Goal: Task Accomplishment & Management: Complete application form

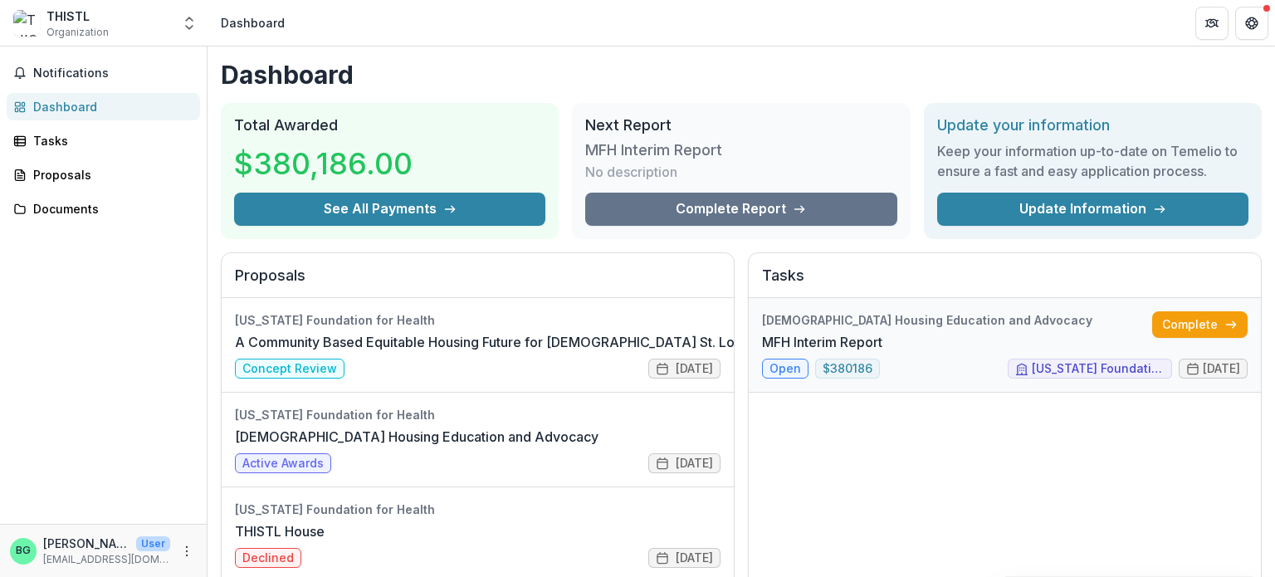
click at [882, 332] on link "MFH Interim Report" at bounding box center [822, 342] width 120 height 20
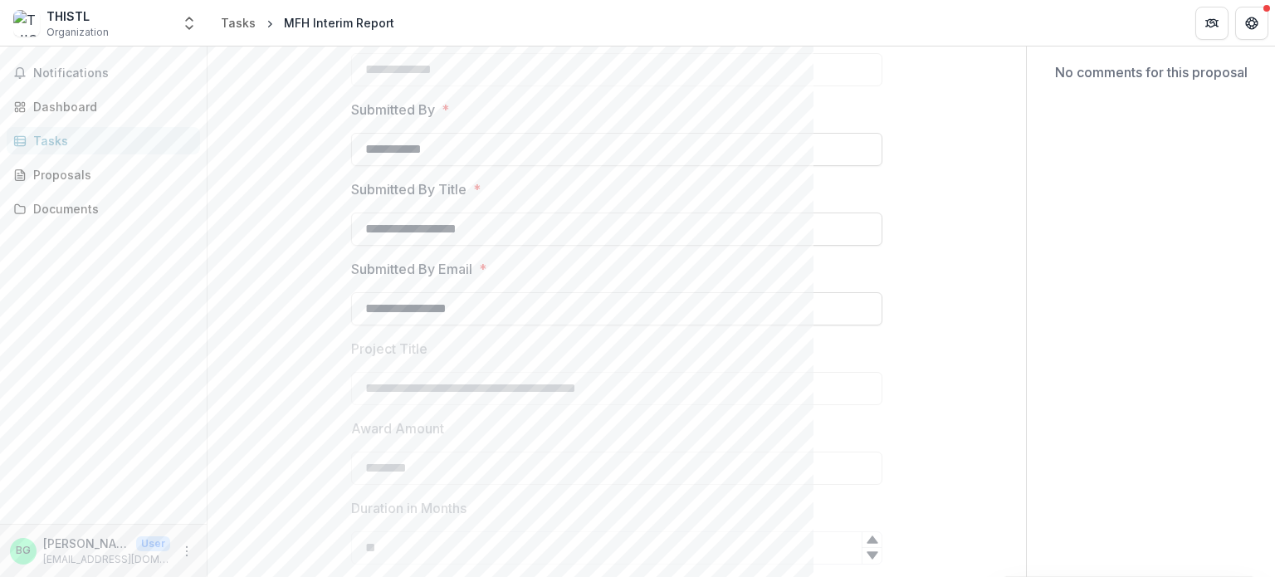
scroll to position [623, 0]
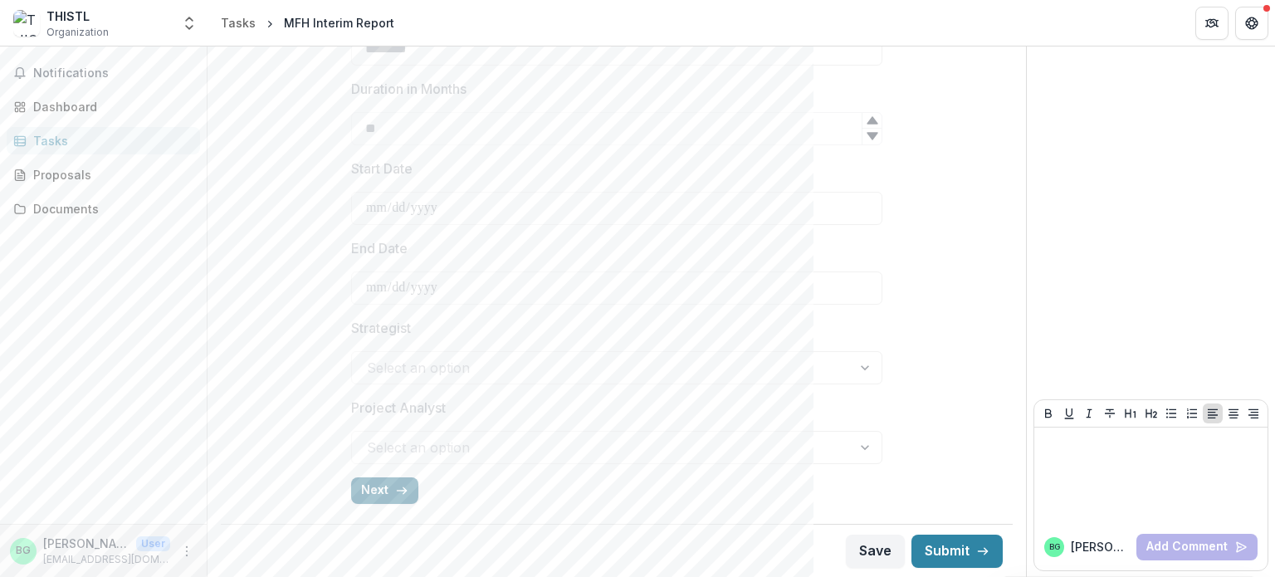
click at [373, 482] on button "Next" at bounding box center [384, 490] width 67 height 27
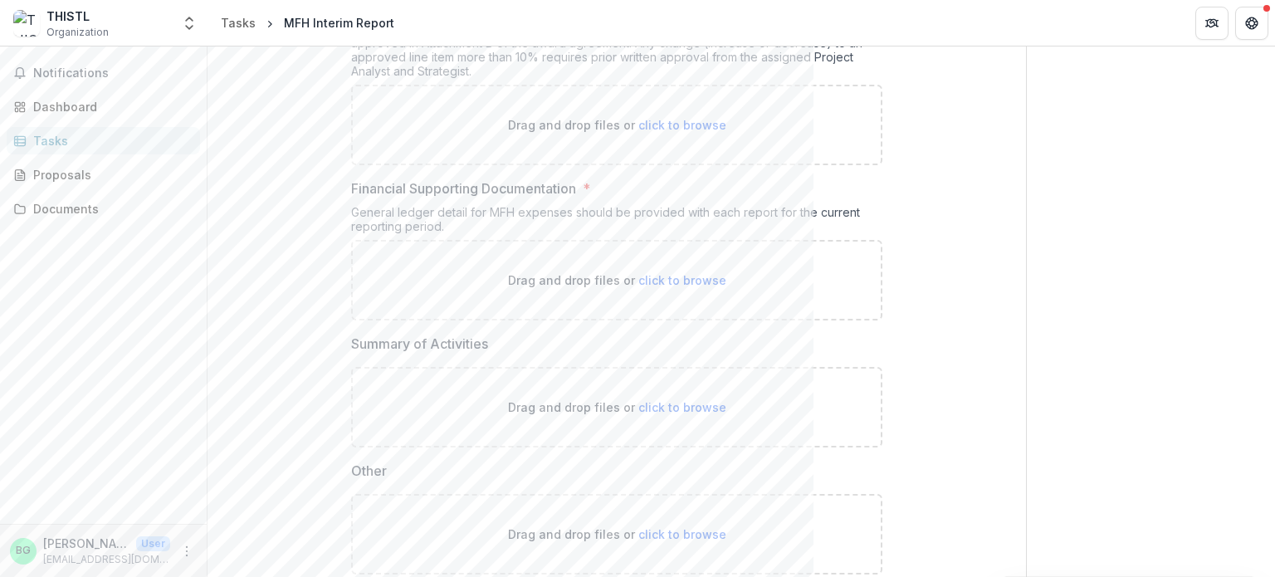
scroll to position [856, 0]
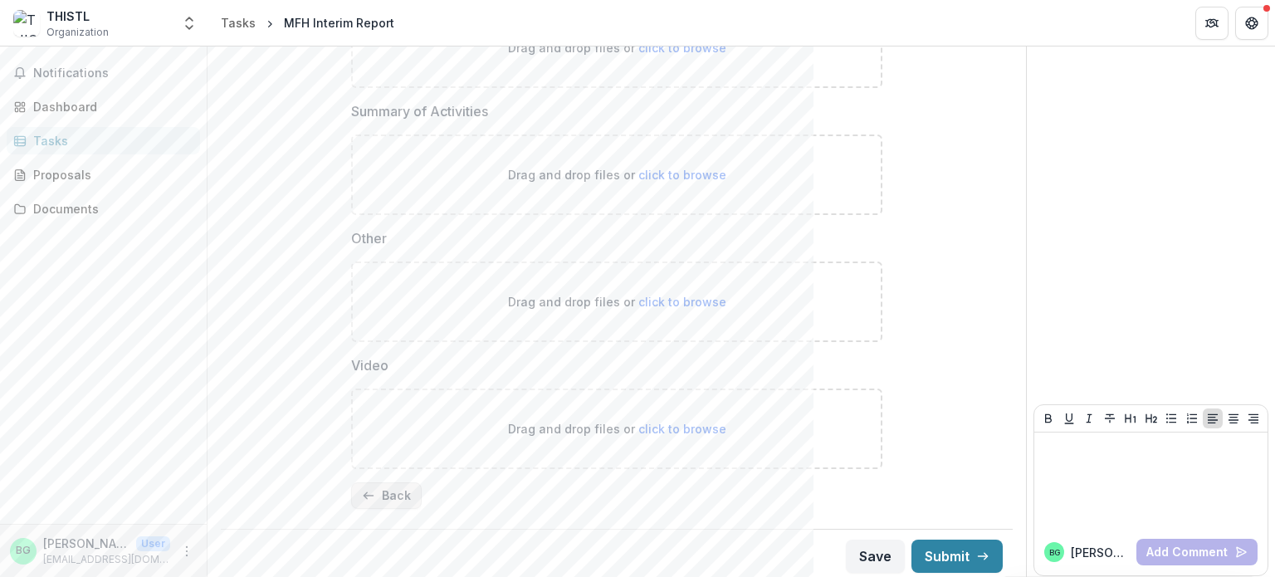
click at [369, 498] on button "Back" at bounding box center [386, 495] width 71 height 27
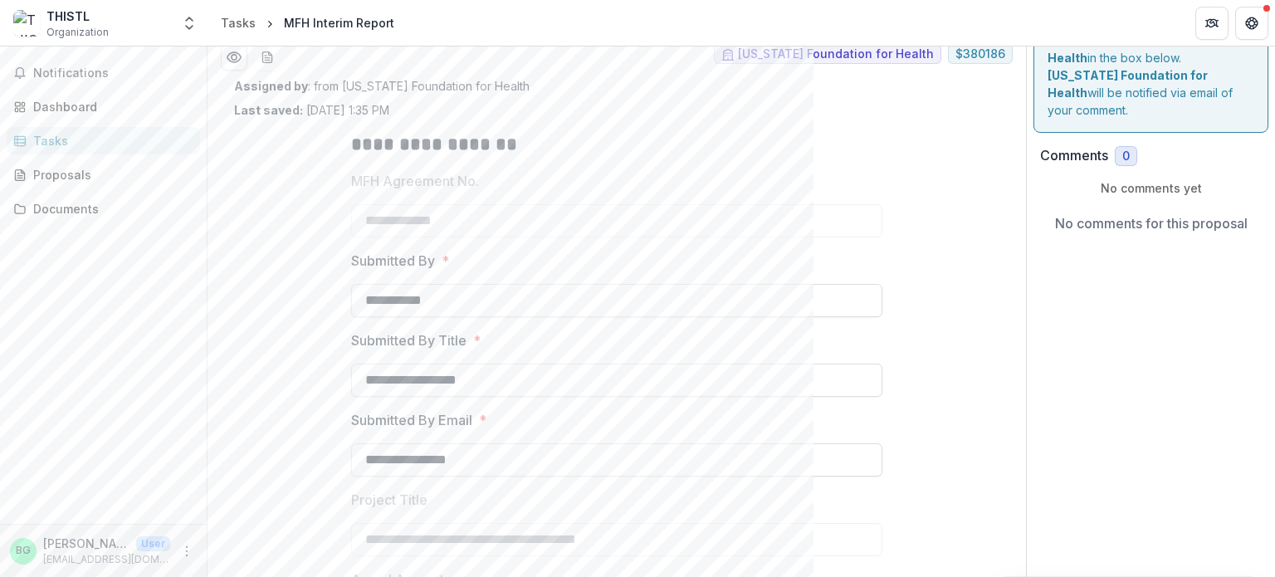
scroll to position [0, 0]
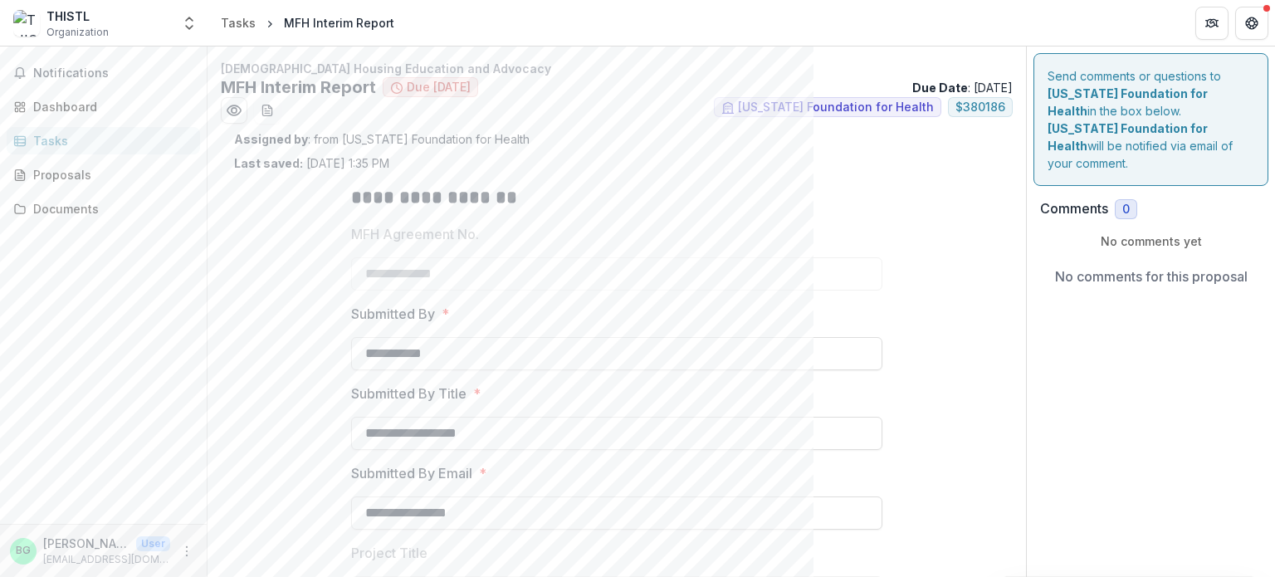
click at [44, 142] on div "Tasks" at bounding box center [110, 140] width 154 height 17
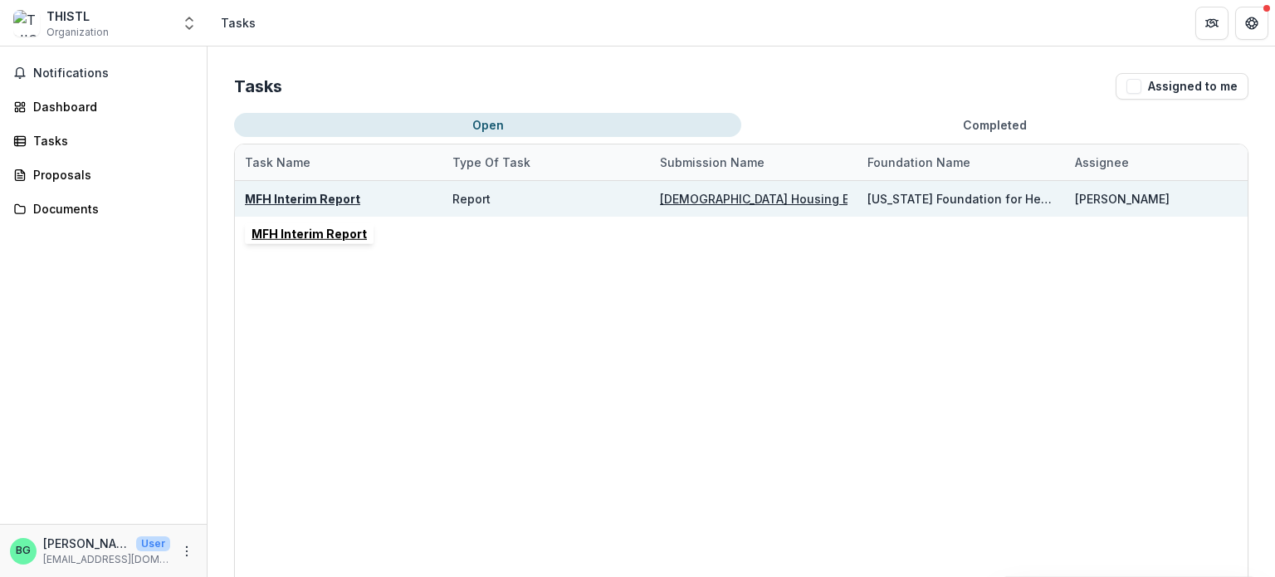
click at [273, 190] on div "MFH Interim Report" at bounding box center [302, 198] width 115 height 17
click at [286, 198] on u "MFH Interim Report" at bounding box center [302, 199] width 115 height 14
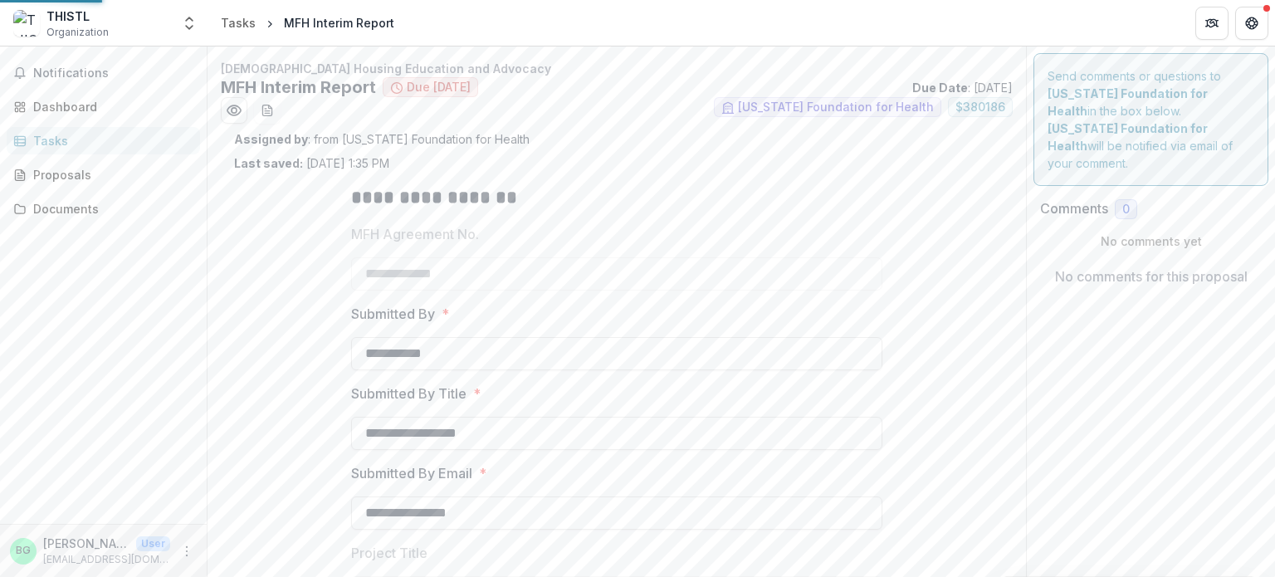
type input "********"
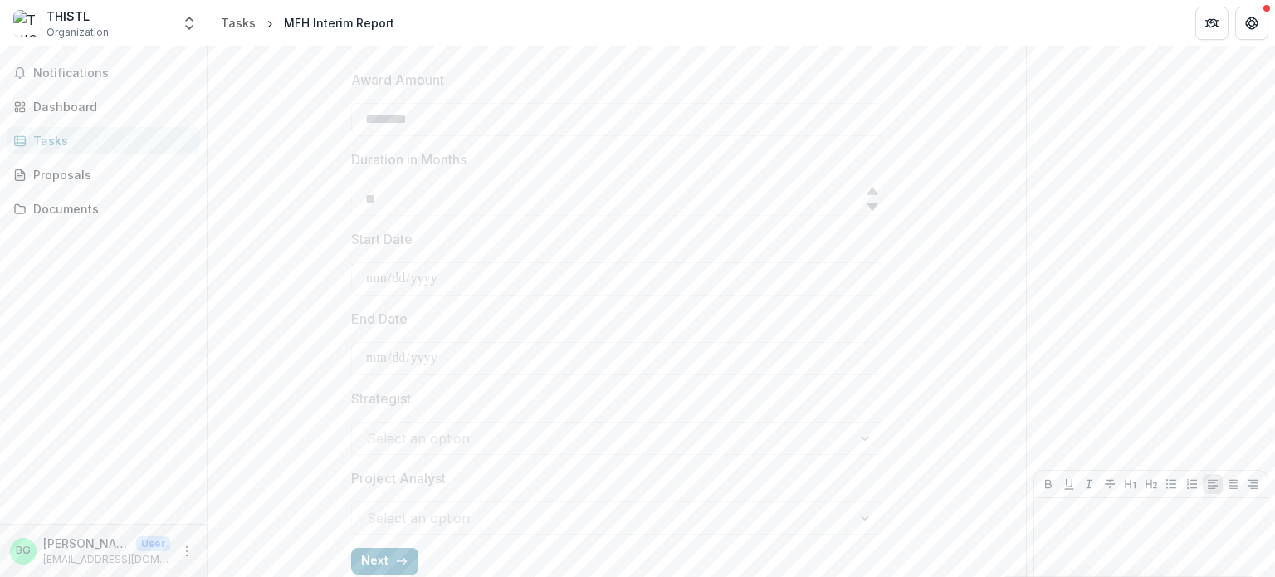
scroll to position [623, 0]
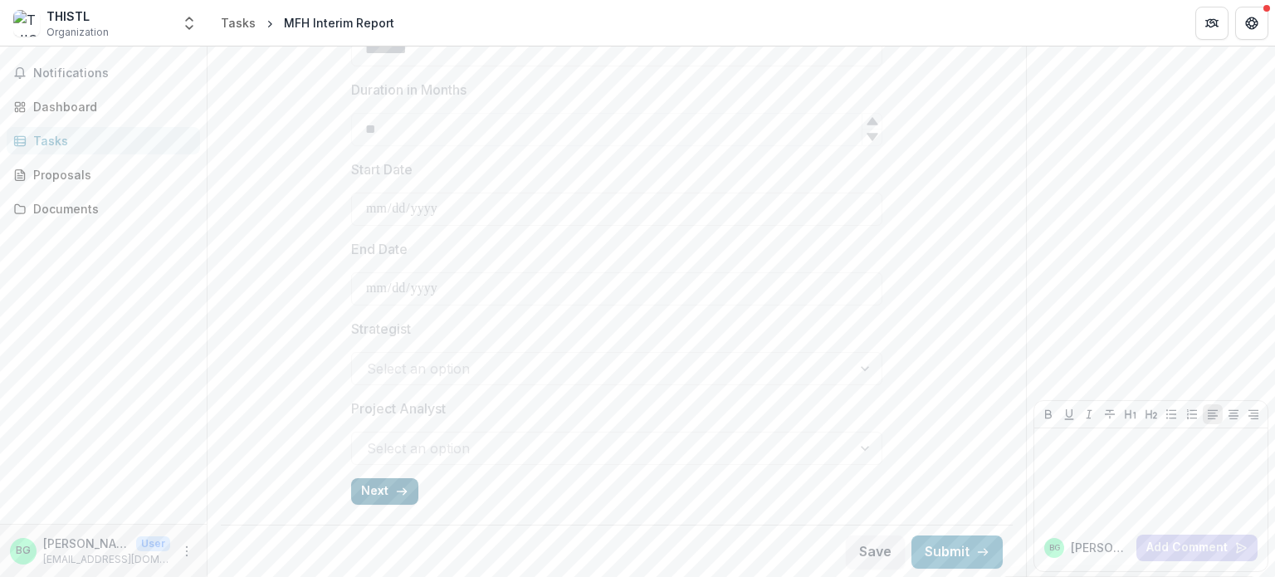
click at [386, 494] on button "Next" at bounding box center [384, 491] width 67 height 27
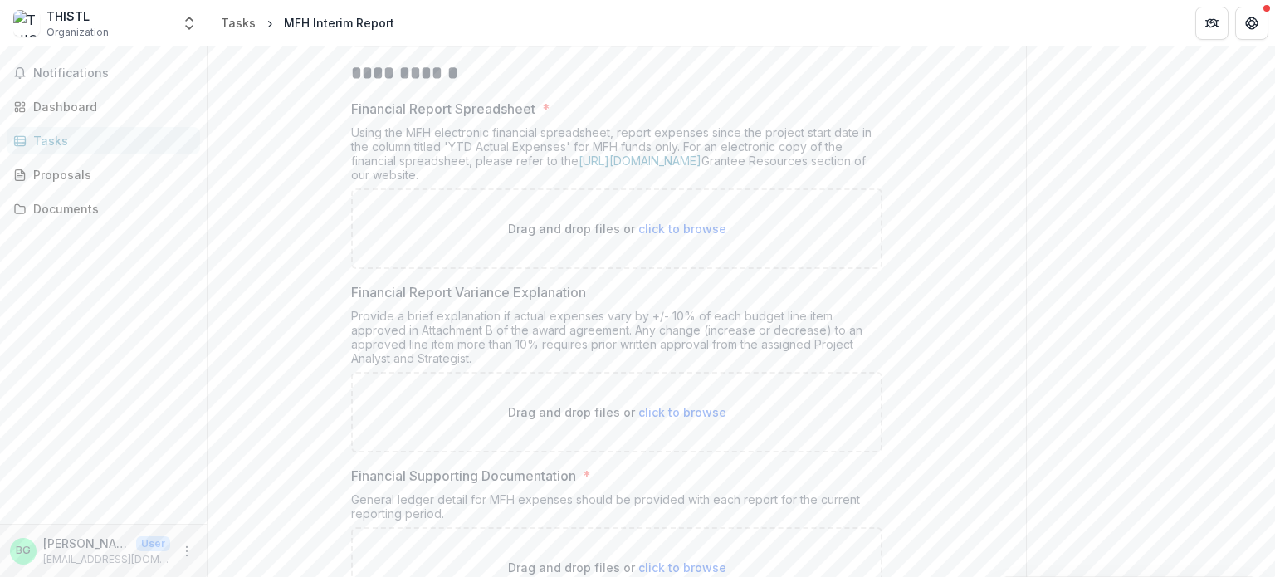
scroll to position [335, 0]
